Goal: Check status: Check status

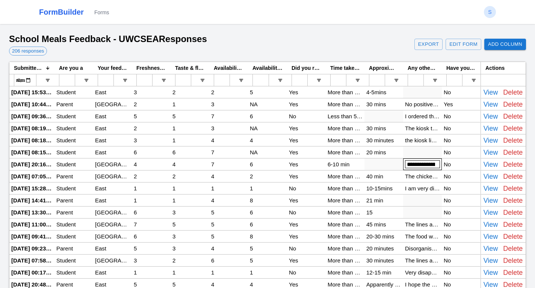
type input "*"
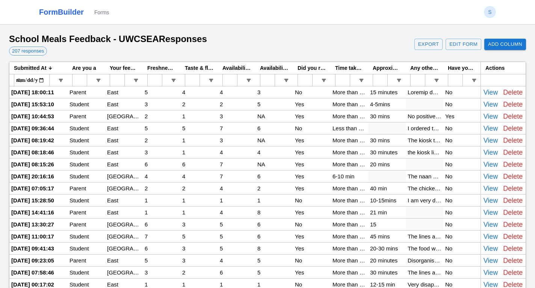
drag, startPoint x: 54, startPoint y: 66, endPoint x: 114, endPoint y: 71, distance: 60.3
click at [114, 71] on div "Submitted At 1 Are you a Your feedback is related to which campus: Freshness of…" at bounding box center [245, 68] width 472 height 12
click at [426, 92] on div at bounding box center [425, 92] width 38 height 12
click at [426, 92] on input "Input Editor" at bounding box center [425, 92] width 34 height 8
